Goal: Find specific page/section: Find specific page/section

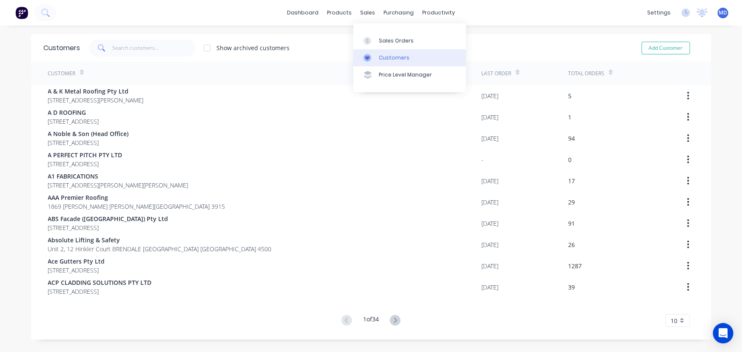
click at [391, 54] on div "Customers" at bounding box center [394, 58] width 31 height 8
click at [152, 48] on input "text" at bounding box center [153, 48] width 83 height 17
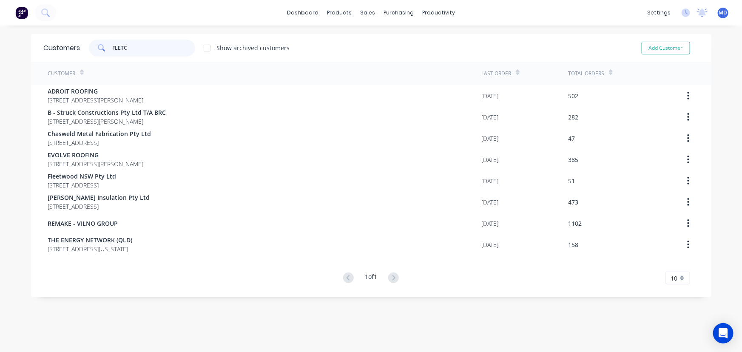
type input "FLETC"
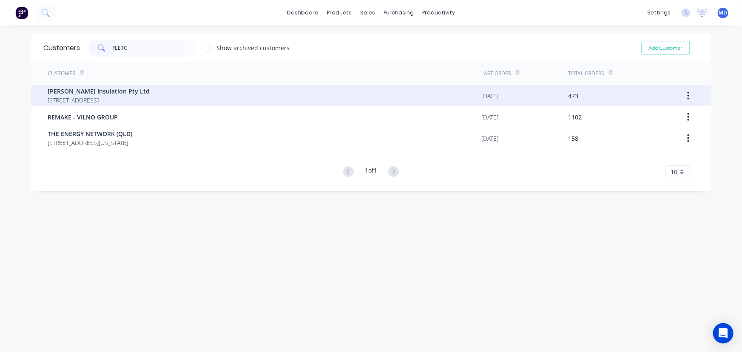
click at [99, 90] on span "[PERSON_NAME] Insulation Pty Ltd" at bounding box center [99, 91] width 102 height 9
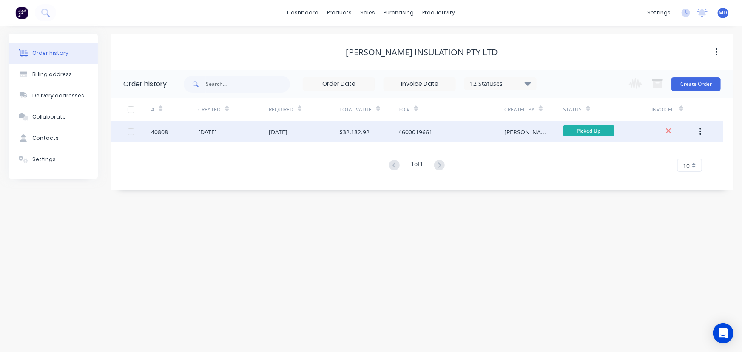
click at [403, 131] on div "4600019661" at bounding box center [416, 132] width 34 height 9
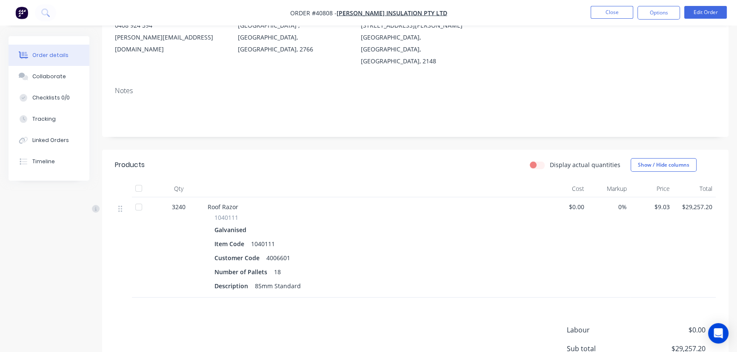
scroll to position [116, 0]
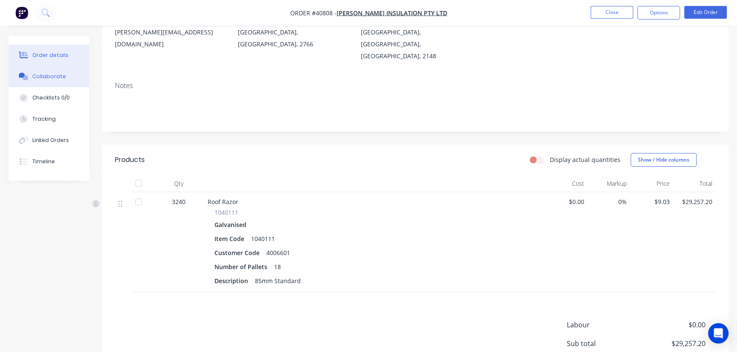
click at [52, 73] on div "Collaborate" at bounding box center [49, 77] width 34 height 8
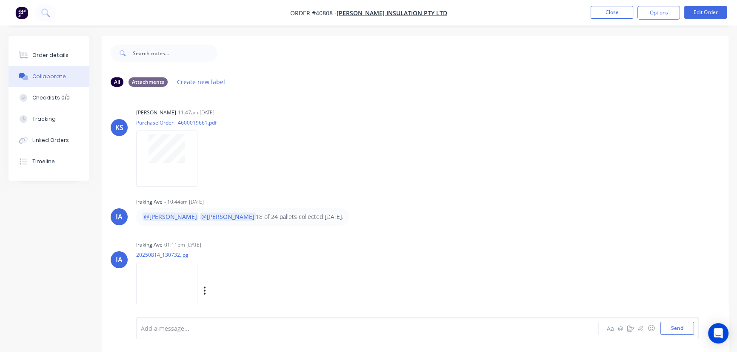
click at [155, 276] on img at bounding box center [166, 291] width 61 height 56
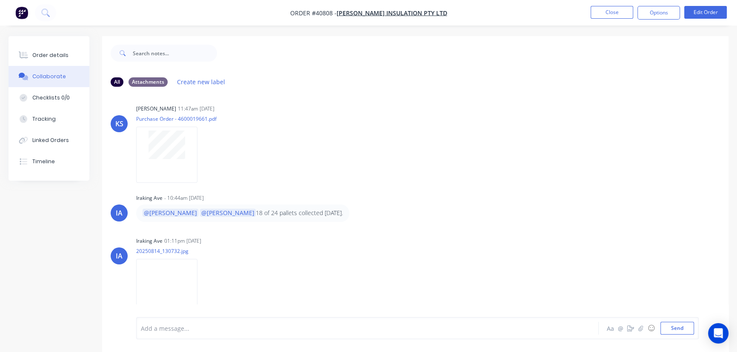
scroll to position [5, 0]
click at [52, 56] on div "Order details" at bounding box center [50, 55] width 36 height 8
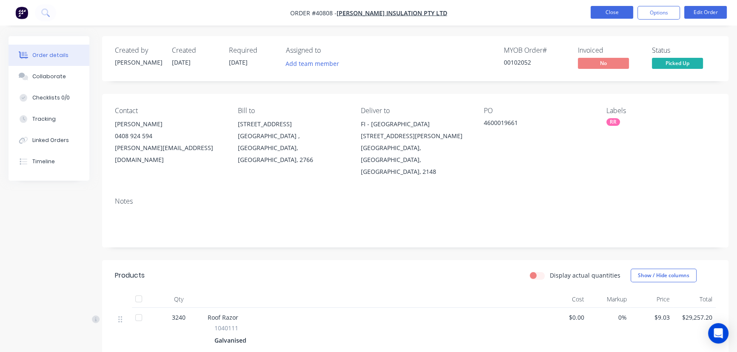
click at [607, 6] on button "Close" at bounding box center [611, 12] width 43 height 13
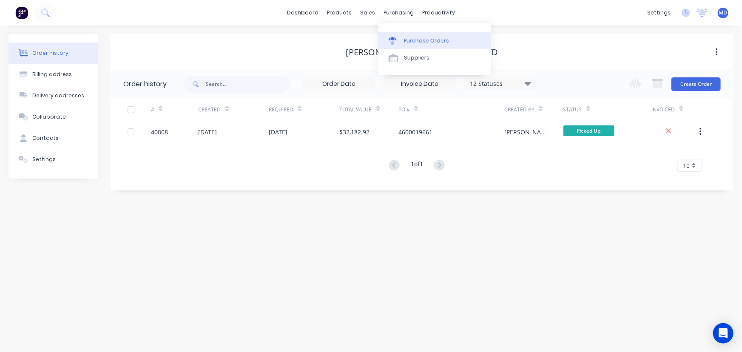
drag, startPoint x: 425, startPoint y: 40, endPoint x: 406, endPoint y: 39, distance: 19.2
click at [425, 40] on div "Purchase Orders" at bounding box center [426, 41] width 45 height 8
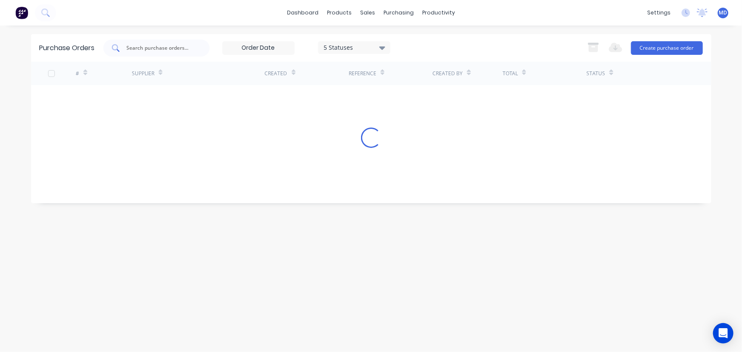
click at [192, 47] on div at bounding box center [156, 48] width 106 height 17
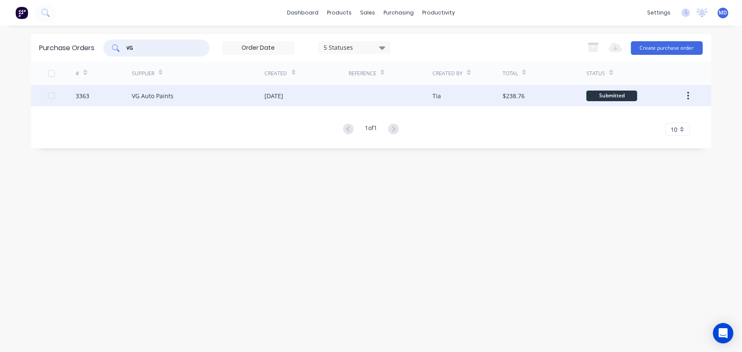
type input "VG"
click at [174, 98] on div "VG Auto Paints" at bounding box center [198, 95] width 133 height 21
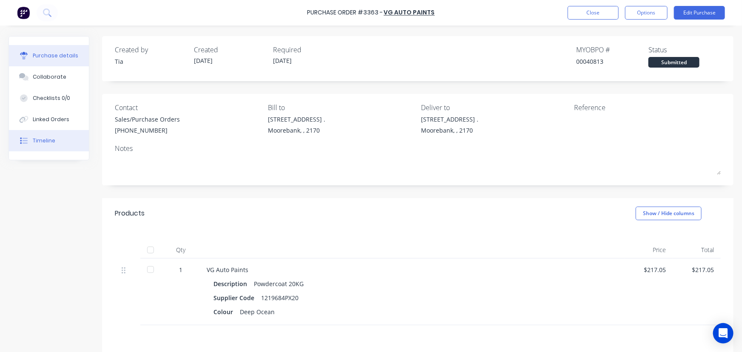
click at [52, 140] on div "Timeline" at bounding box center [44, 141] width 23 height 8
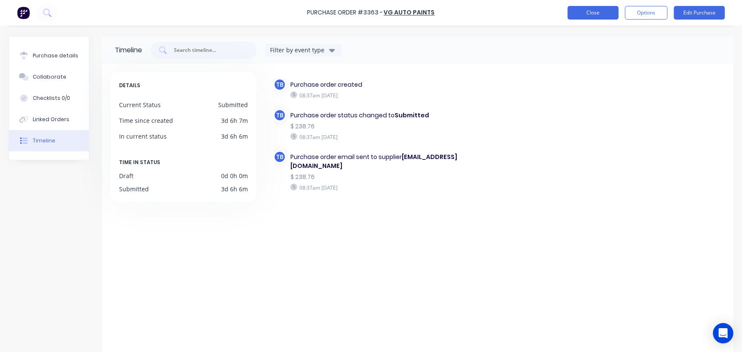
click at [596, 12] on button "Close" at bounding box center [593, 13] width 51 height 14
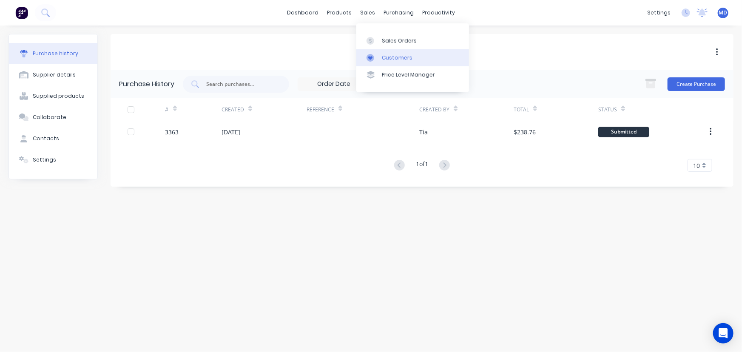
click at [391, 57] on div "Customers" at bounding box center [397, 58] width 31 height 8
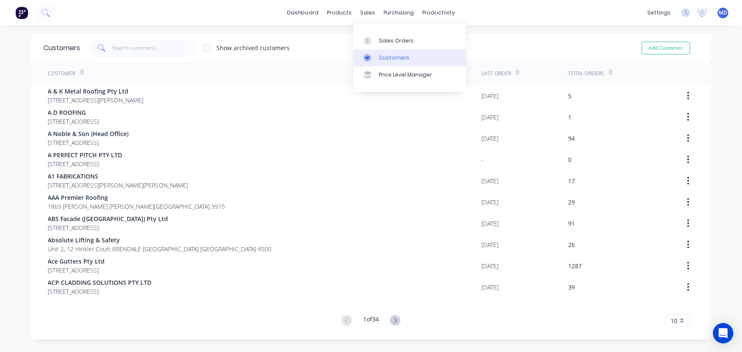
drag, startPoint x: 396, startPoint y: 58, endPoint x: 386, endPoint y: 58, distance: 9.8
click at [396, 58] on div "Customers" at bounding box center [394, 58] width 31 height 8
click at [162, 49] on input "text" at bounding box center [153, 48] width 83 height 17
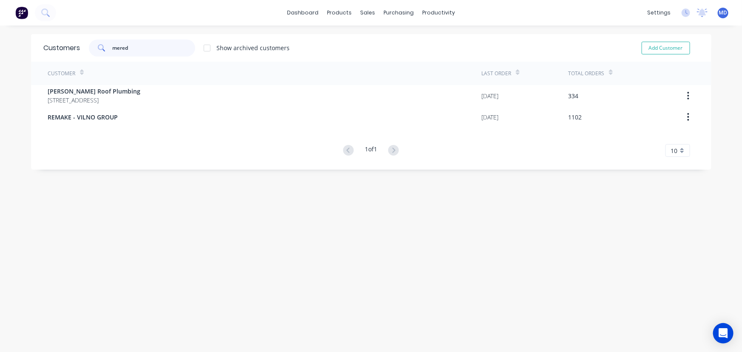
type input "mered"
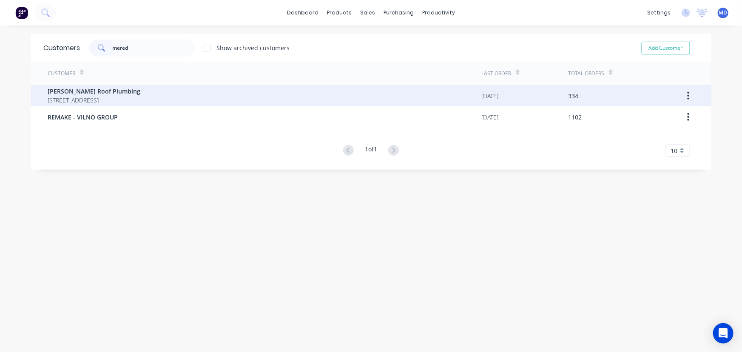
click at [118, 91] on span "[PERSON_NAME] Roof Plumbing" at bounding box center [94, 91] width 93 height 9
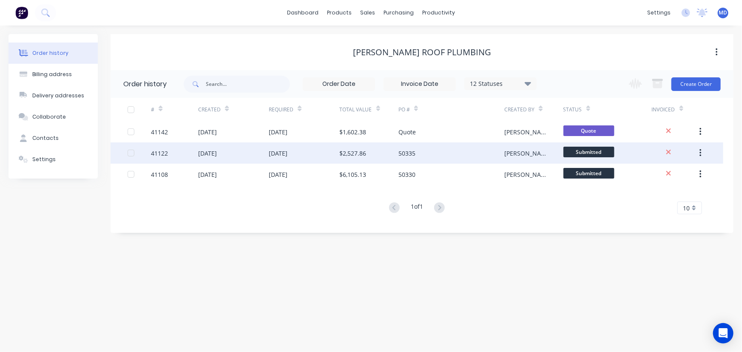
click at [356, 151] on div "$2,527.86" at bounding box center [353, 153] width 27 height 9
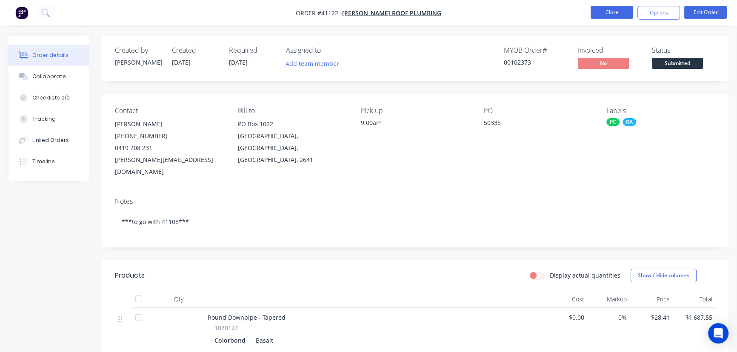
click at [604, 6] on button "Close" at bounding box center [611, 12] width 43 height 13
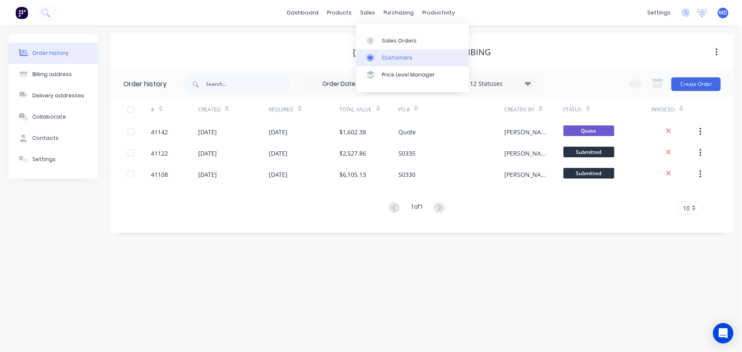
click at [394, 56] on div "Customers" at bounding box center [397, 58] width 31 height 8
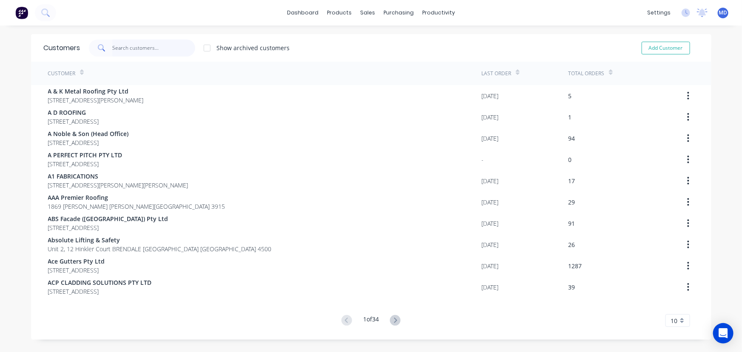
click at [163, 51] on input "text" at bounding box center [153, 48] width 83 height 17
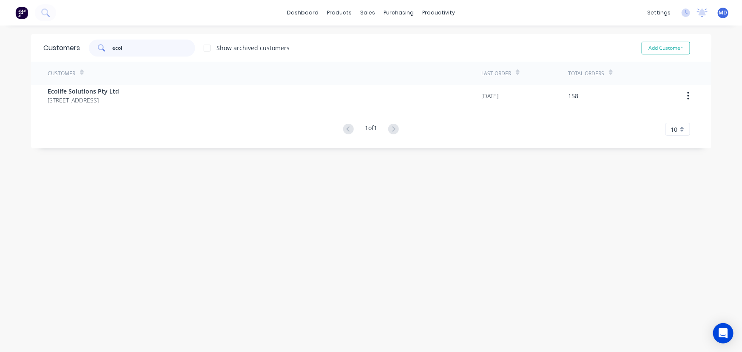
type input "ecol"
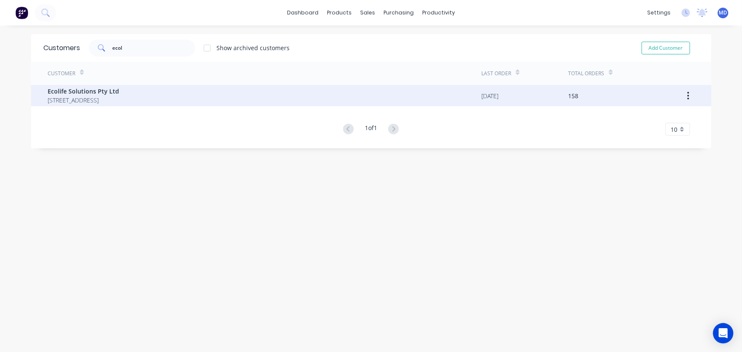
click at [80, 90] on span "Ecolife Solutions Pty Ltd" at bounding box center [83, 91] width 71 height 9
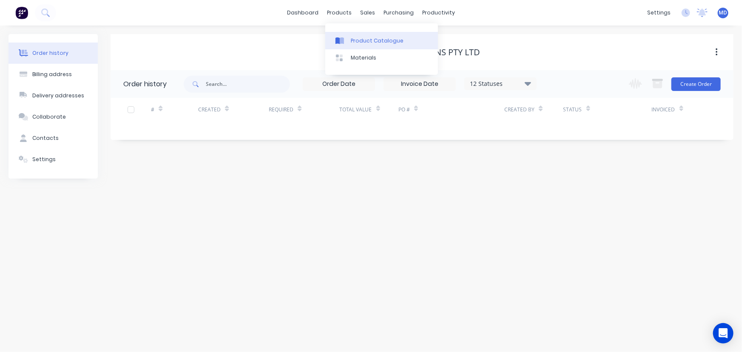
click at [375, 37] on div "Product Catalogue" at bounding box center [377, 41] width 53 height 8
